Goal: Task Accomplishment & Management: Manage account settings

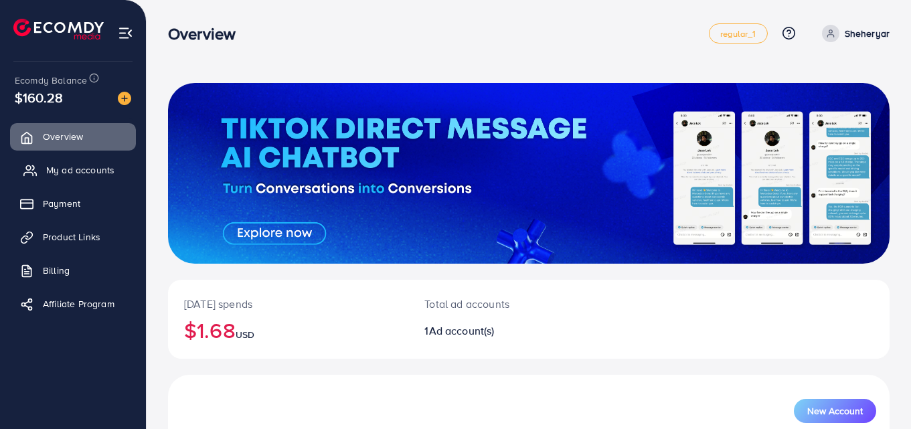
click at [54, 171] on span "My ad accounts" at bounding box center [80, 169] width 68 height 13
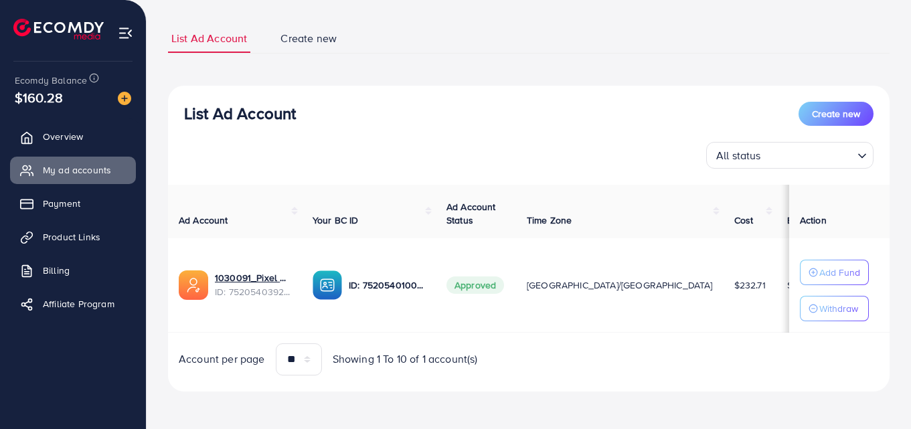
scroll to position [78, 0]
click at [833, 322] on td at bounding box center [870, 285] width 74 height 94
drag, startPoint x: 627, startPoint y: 280, endPoint x: 586, endPoint y: 277, distance: 41.6
click at [586, 277] on tr "1030091_Pixel Plus_1751012355976 ID: 7520540392119418898 ID: 752054010024402945…" at bounding box center [638, 285] width 940 height 94
click at [588, 277] on td "[GEOGRAPHIC_DATA]/[GEOGRAPHIC_DATA]" at bounding box center [620, 285] width 208 height 94
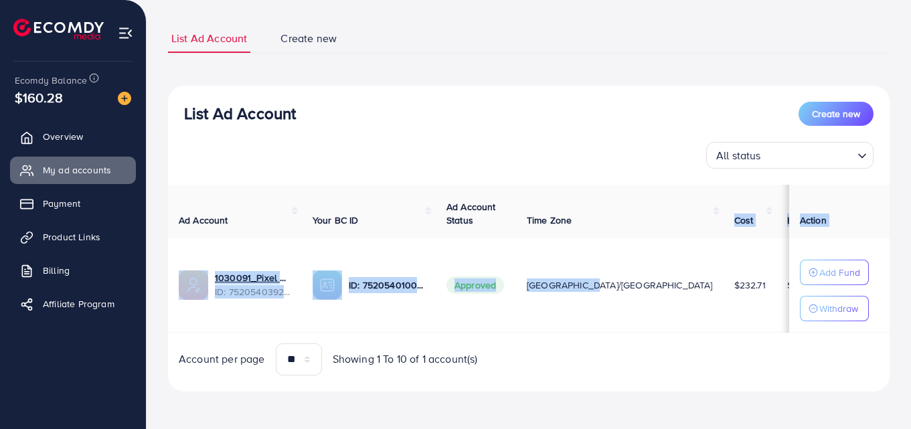
drag, startPoint x: 588, startPoint y: 277, endPoint x: 586, endPoint y: 184, distance: 93.1
click at [589, 190] on table "Ad Account Your BC ID Ad Account Status Time Zone Cost Balance Auto top-up Thre…" at bounding box center [638, 259] width 940 height 148
click at [583, 150] on div "All status Loading..." at bounding box center [528, 155] width 689 height 27
click at [552, 163] on div "All status Loading..." at bounding box center [528, 155] width 689 height 27
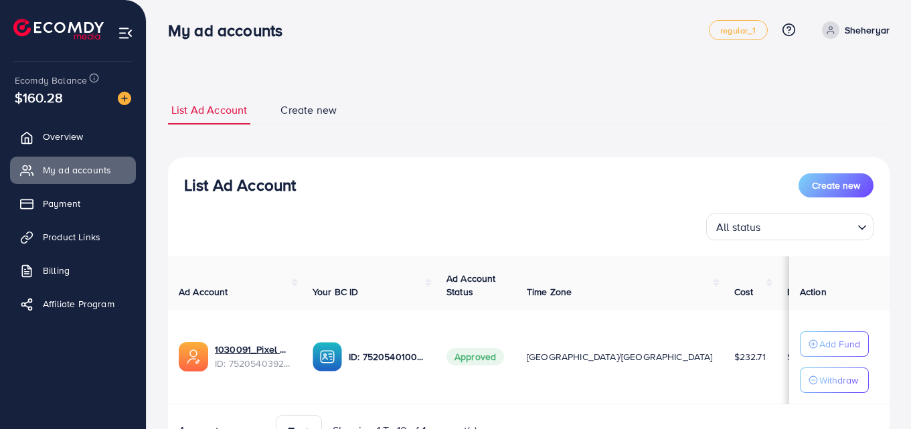
scroll to position [0, 0]
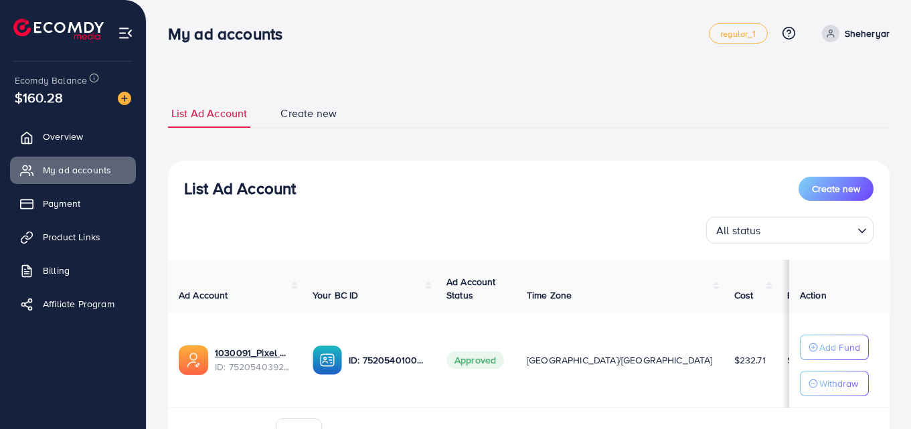
drag, startPoint x: 64, startPoint y: 92, endPoint x: 0, endPoint y: 94, distance: 64.3
click at [0, 94] on div "Ecomdy Balance $160.28 Overview My ad accounts Payment Product Links Billing Af…" at bounding box center [73, 214] width 147 height 429
drag, startPoint x: 249, startPoint y: 353, endPoint x: 270, endPoint y: 349, distance: 21.8
click at [248, 352] on link "1030091_Pixel Plus_1751012355976" at bounding box center [253, 352] width 76 height 13
